Goal: Information Seeking & Learning: Learn about a topic

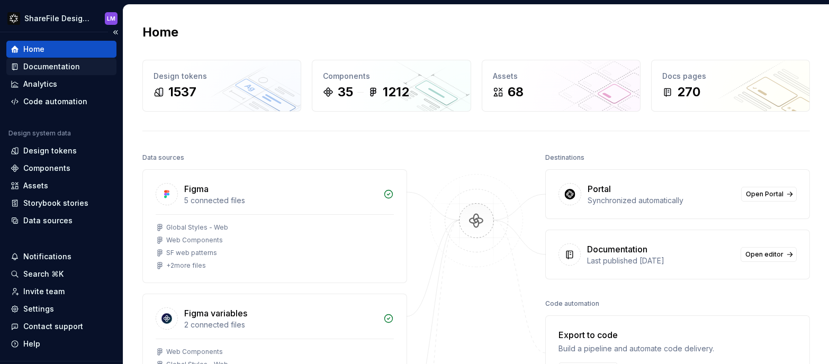
click at [57, 70] on div "Documentation" at bounding box center [51, 66] width 57 height 11
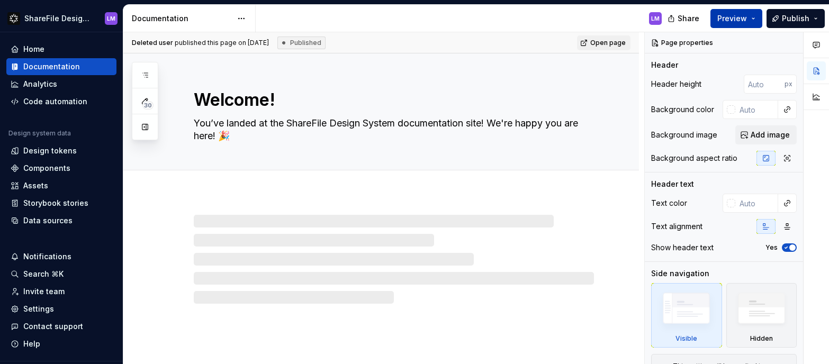
click at [741, 20] on span "Preview" at bounding box center [733, 18] width 30 height 11
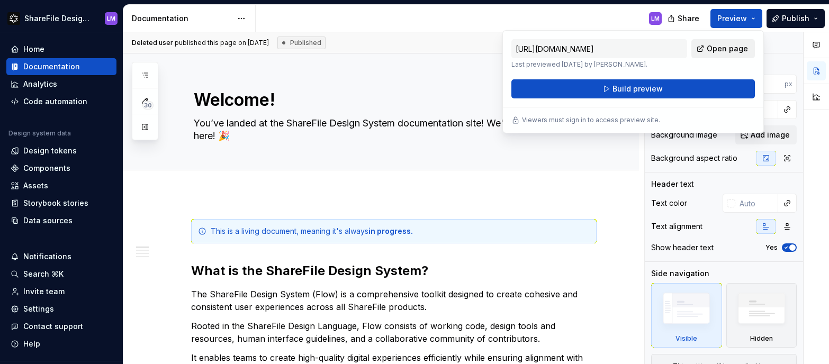
click at [730, 49] on span "Open page" at bounding box center [727, 48] width 41 height 11
type textarea "*"
